Goal: Task Accomplishment & Management: Use online tool/utility

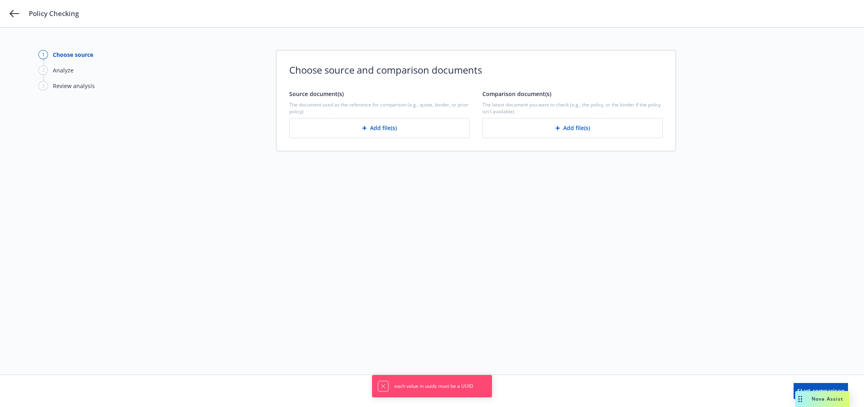
click at [384, 384] on icon "Dismiss notification" at bounding box center [383, 386] width 6 height 6
